Goal: Transaction & Acquisition: Purchase product/service

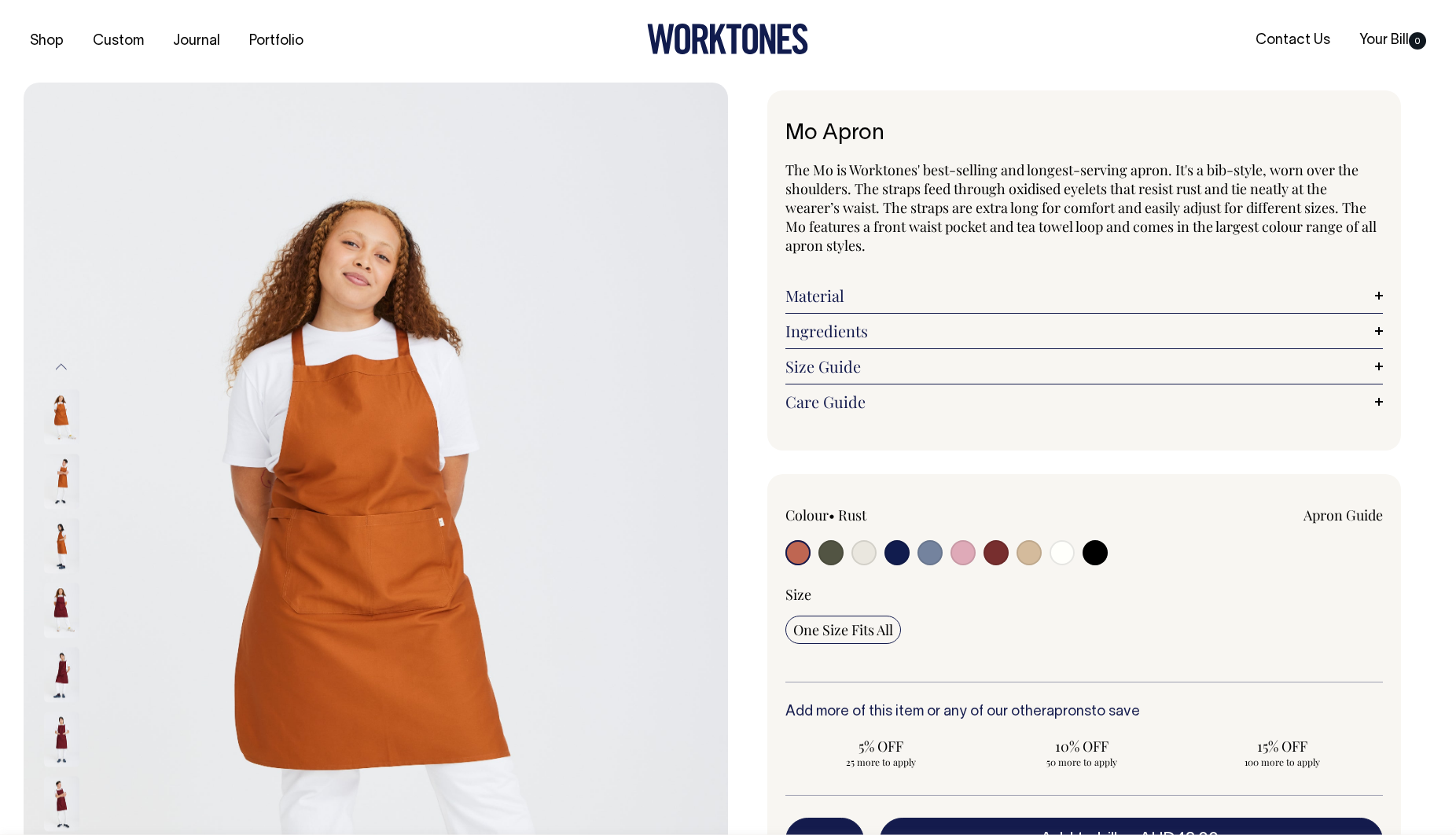
click at [835, 555] on input "radio" at bounding box center [831, 552] width 25 height 25
radio input "true"
select select "Olive"
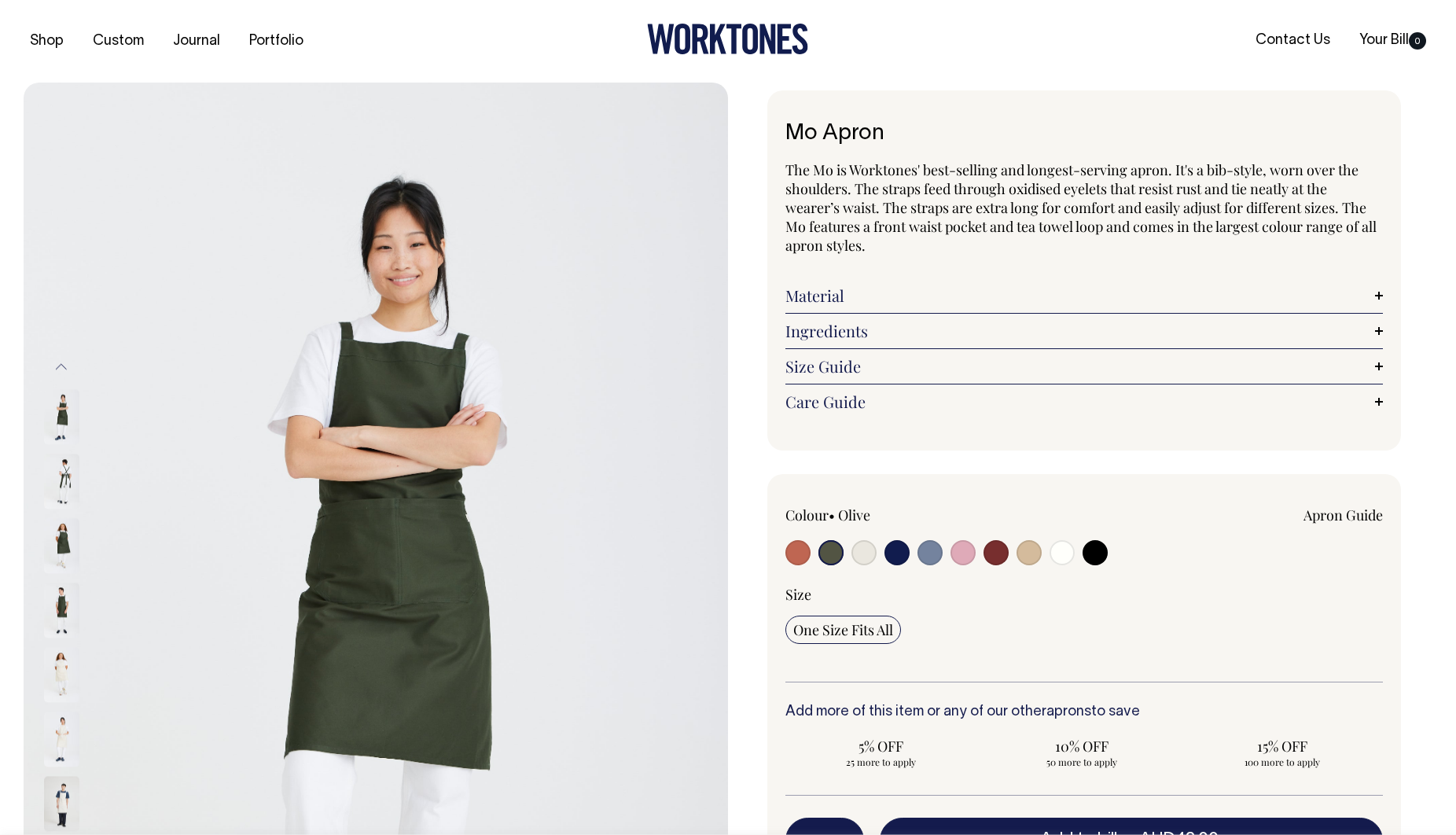
click at [862, 552] on input "radio" at bounding box center [865, 552] width 25 height 25
radio input "true"
select select "Natural"
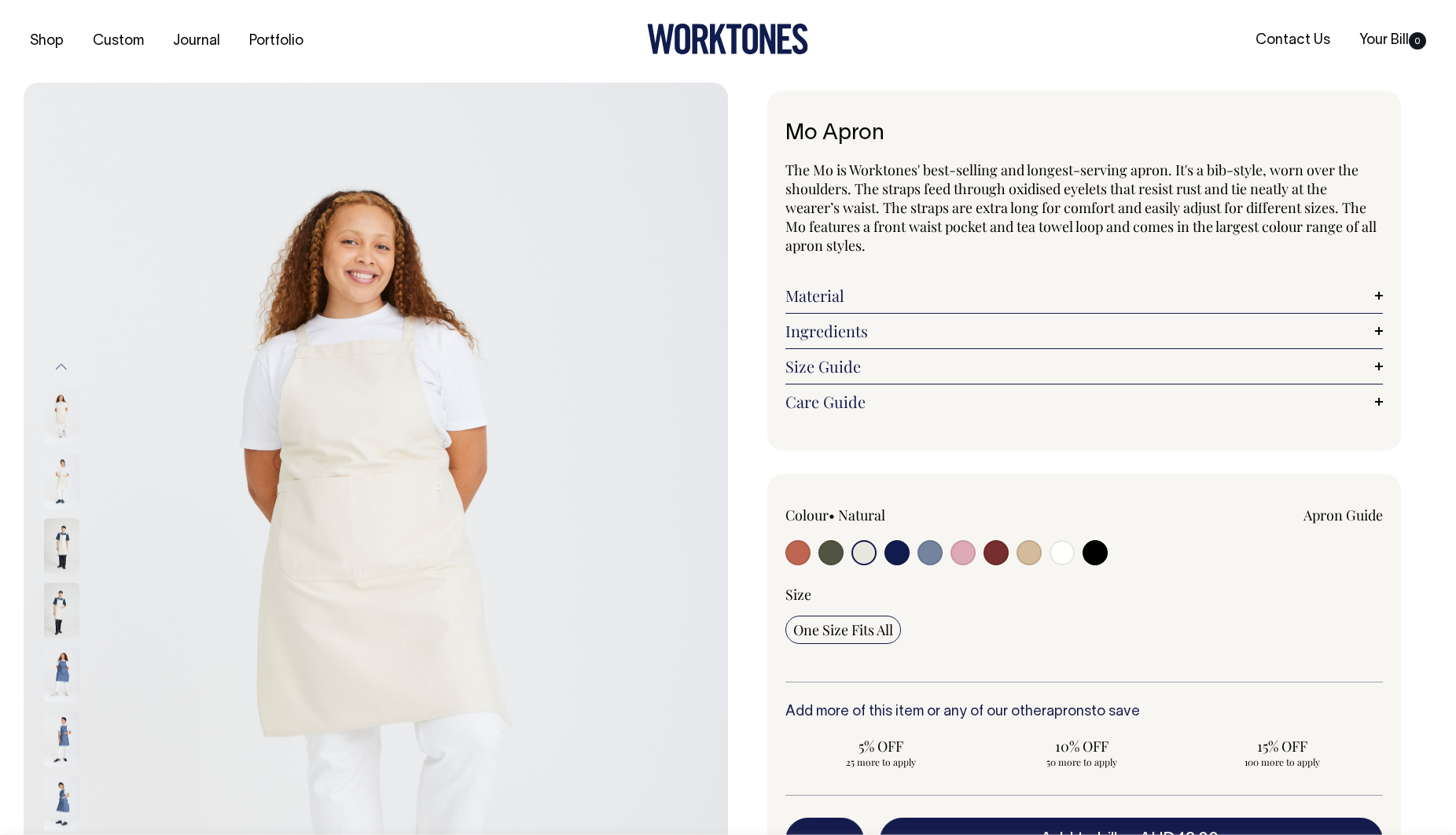
click at [896, 559] on input "radio" at bounding box center [897, 552] width 25 height 25
radio input "true"
select select "Dark Navy"
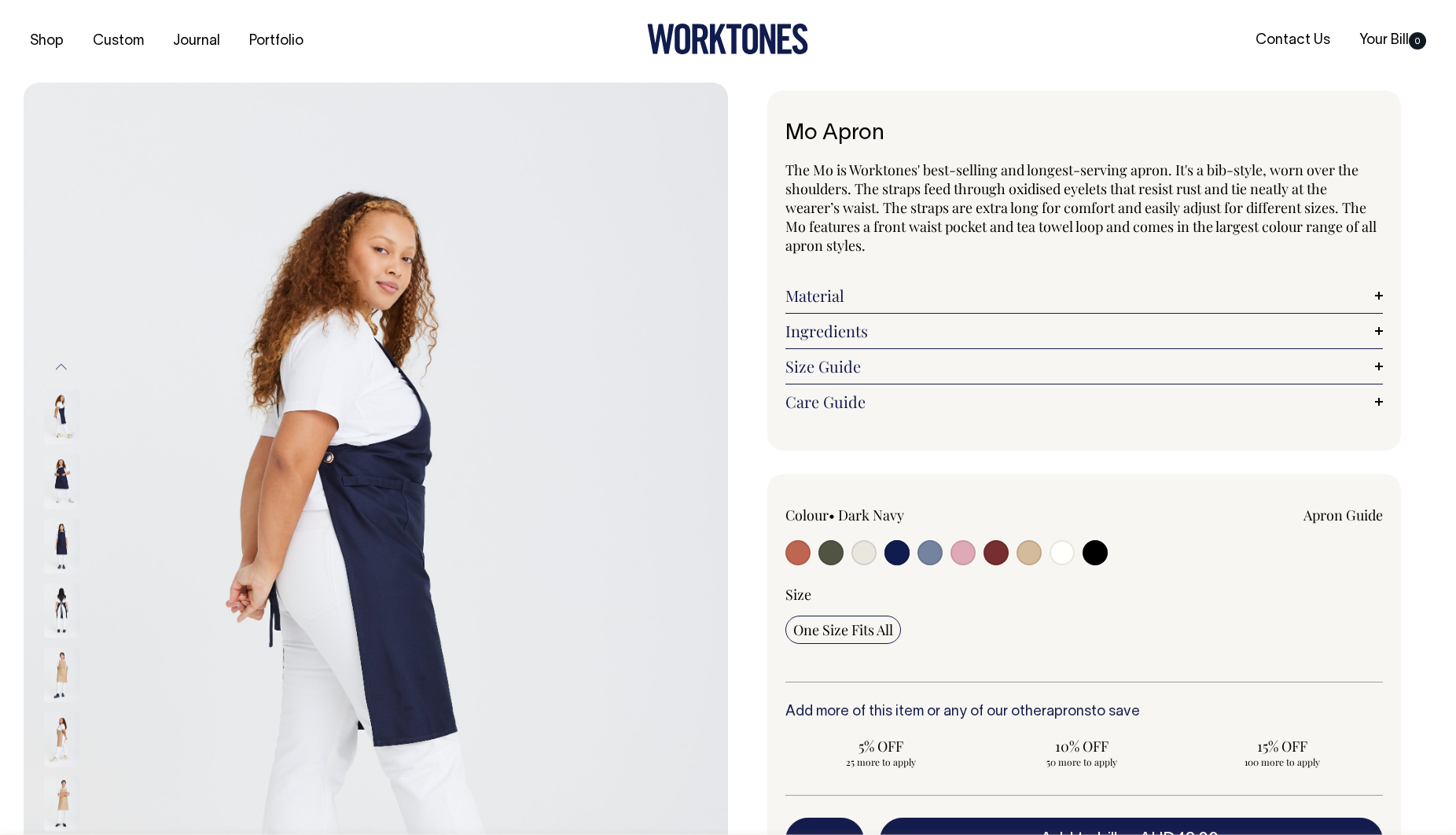
click at [865, 556] on input "radio" at bounding box center [865, 552] width 25 height 25
radio input "true"
select select "Natural"
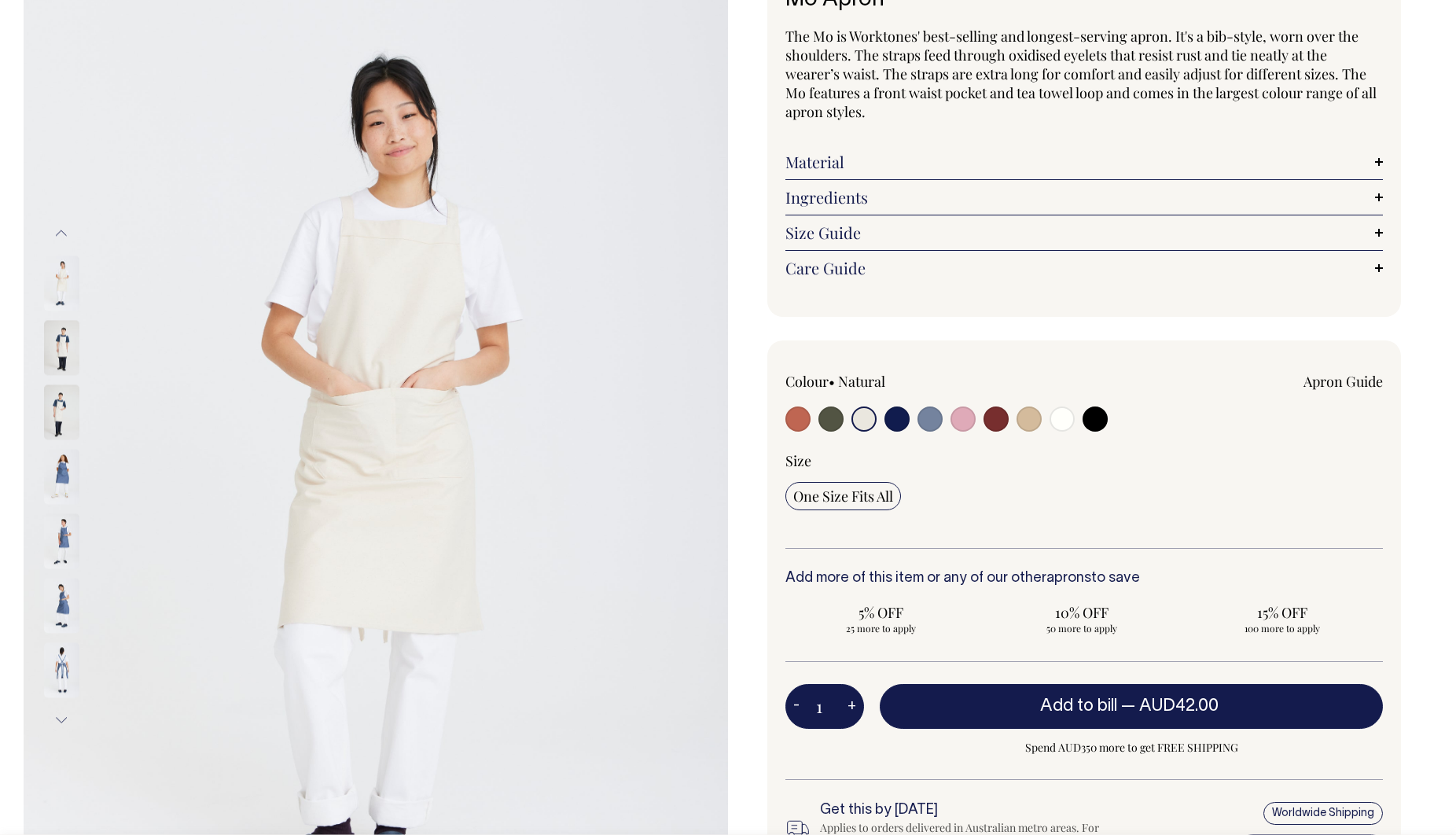
scroll to position [133, 0]
click at [835, 420] on input "radio" at bounding box center [831, 419] width 25 height 25
radio input "true"
select select "Olive"
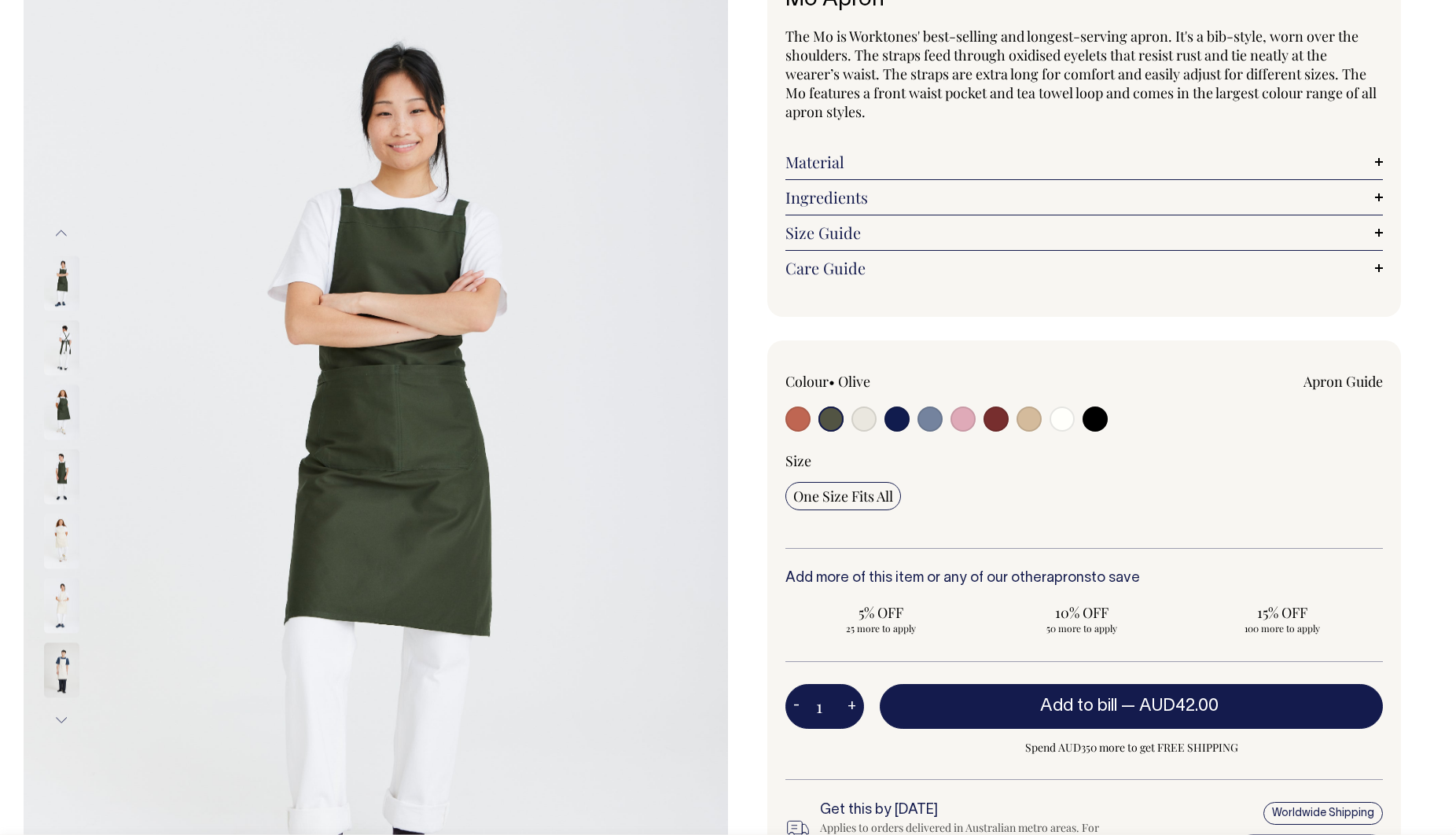
click at [896, 418] on input "radio" at bounding box center [897, 419] width 25 height 25
radio input "true"
select select "Dark Navy"
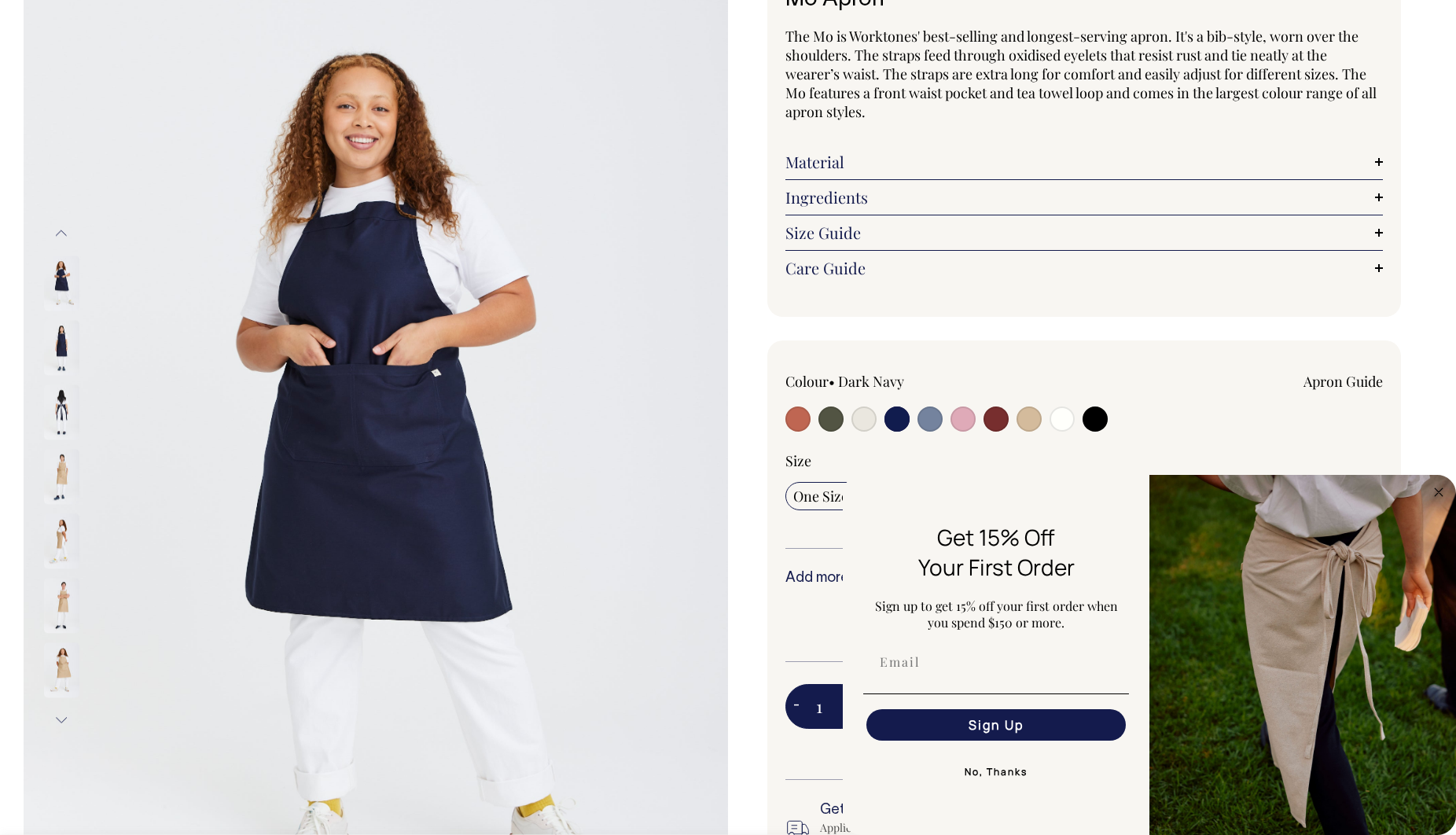
click at [67, 339] on img at bounding box center [61, 347] width 36 height 55
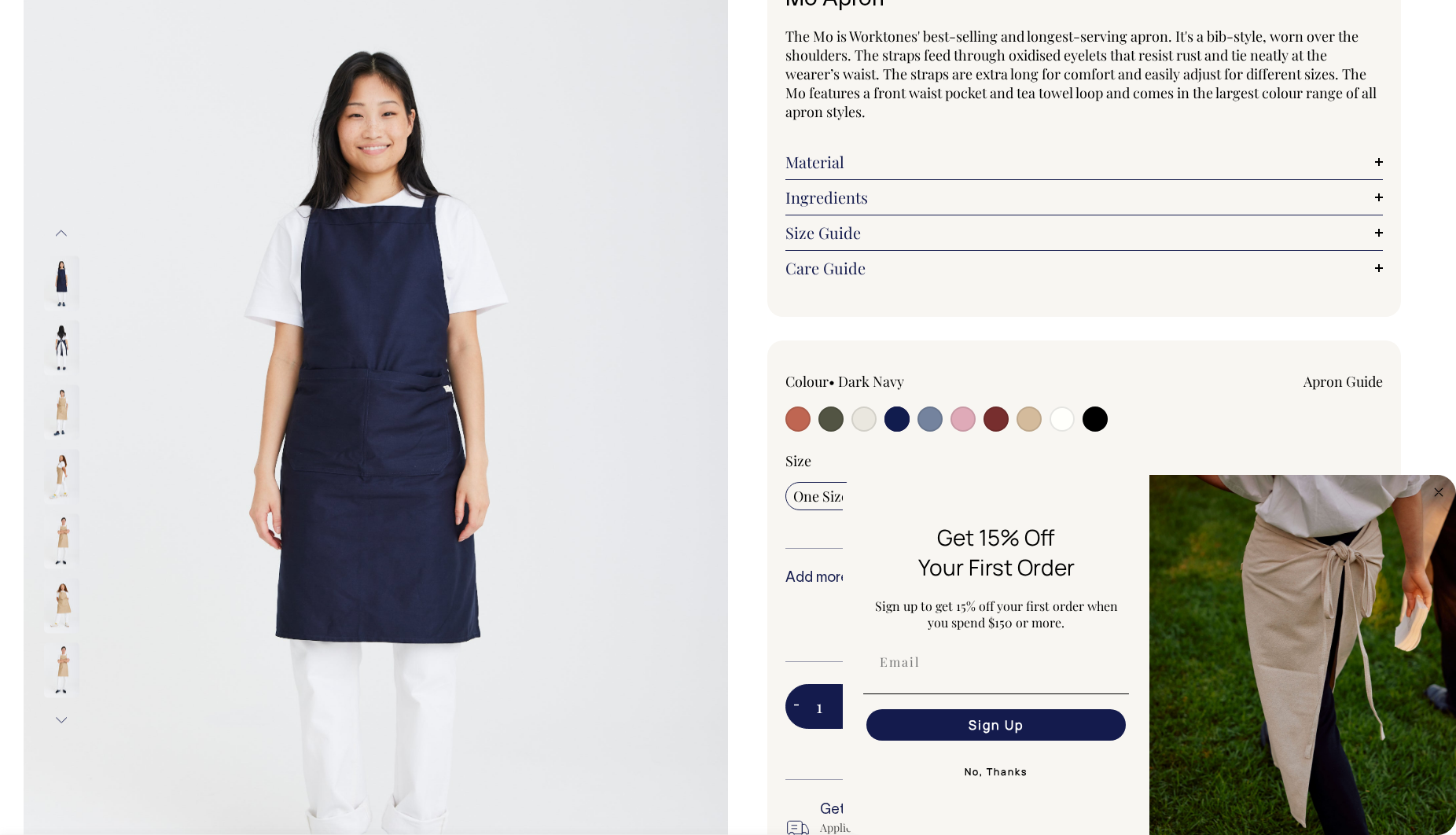
click at [803, 420] on input "radio" at bounding box center [798, 419] width 25 height 25
radio input "true"
select select "Rust"
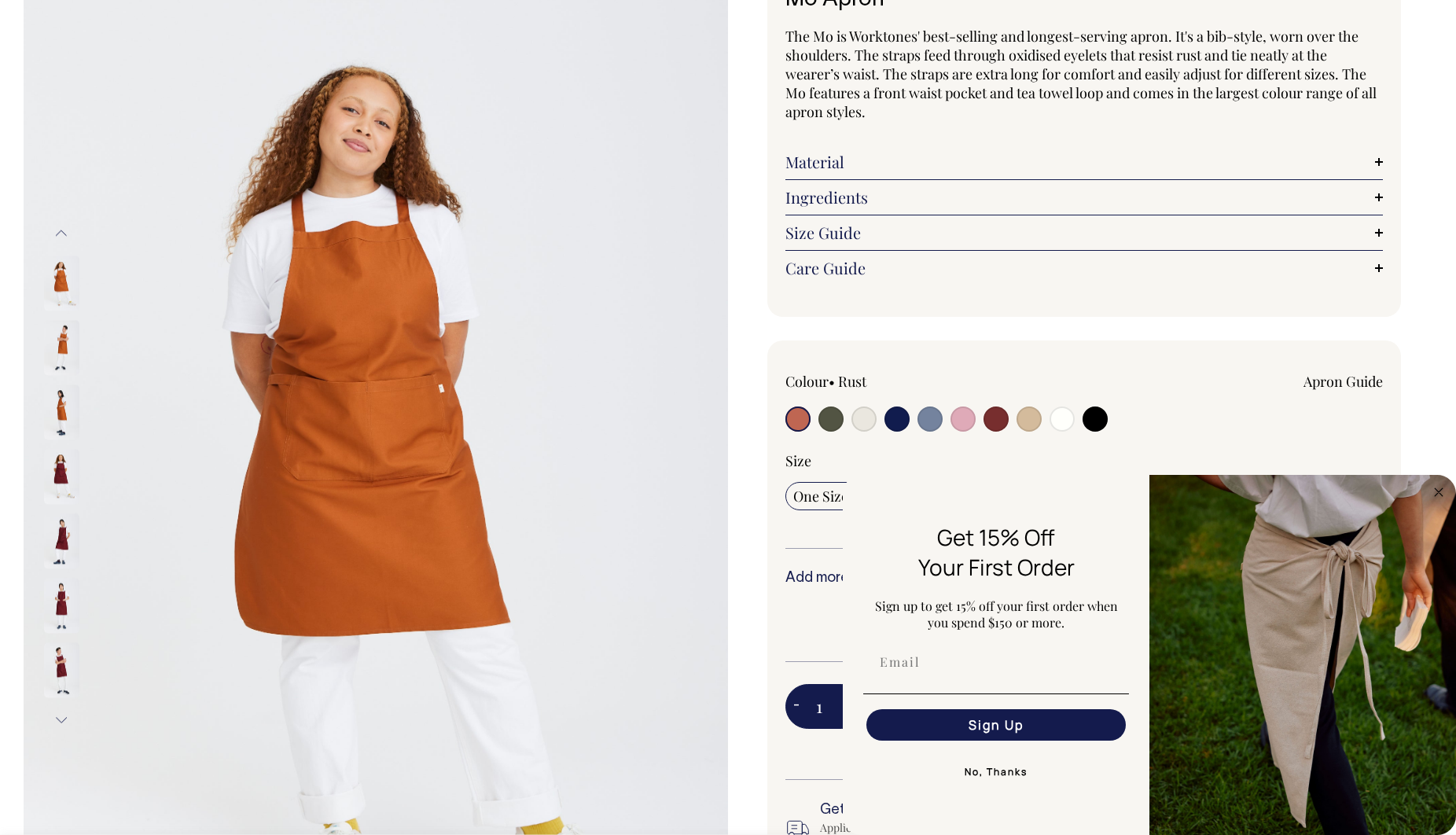
click at [62, 351] on img at bounding box center [61, 347] width 36 height 55
click at [56, 281] on img at bounding box center [61, 283] width 36 height 55
